Goal: Information Seeking & Learning: Learn about a topic

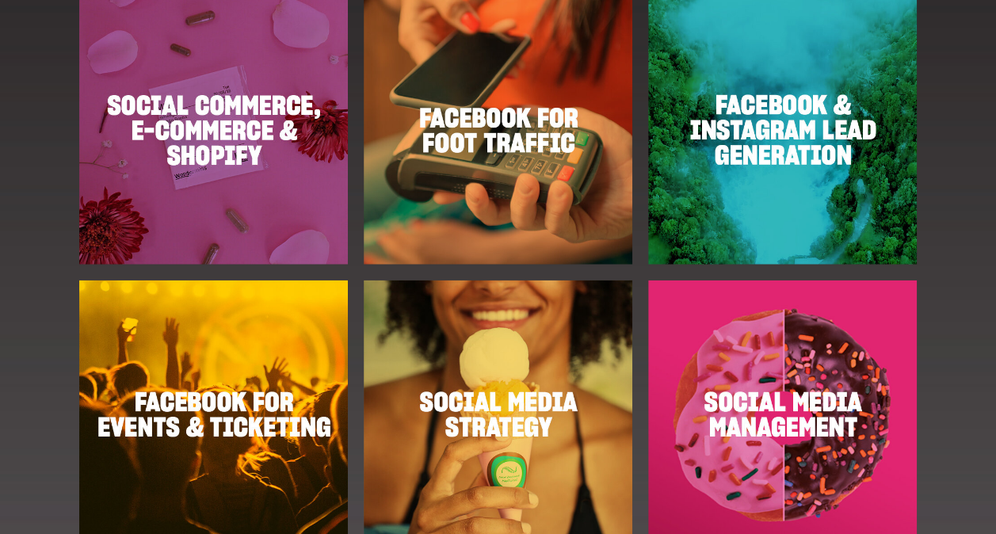
scroll to position [1744, 0]
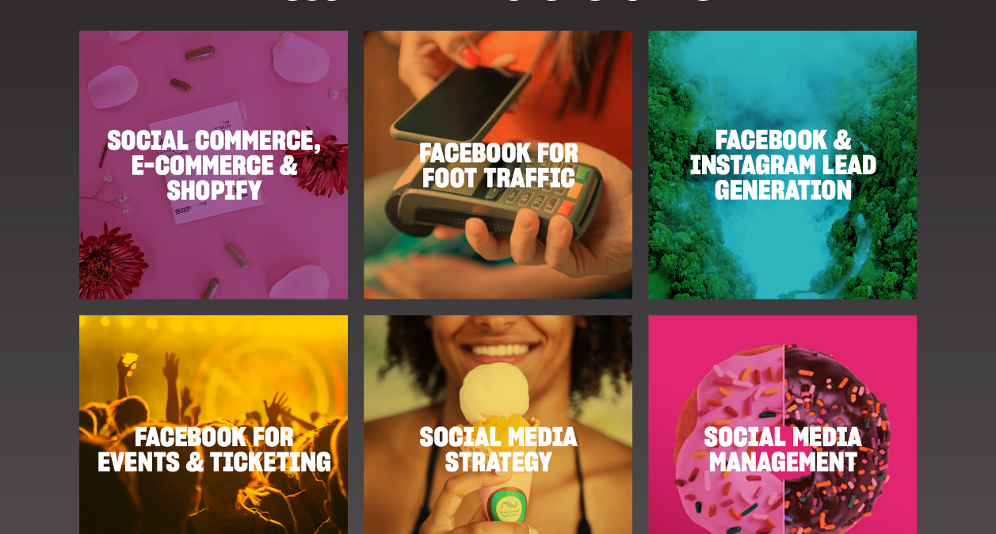
click at [251, 219] on img at bounding box center [213, 165] width 269 height 269
